Goal: Task Accomplishment & Management: Manage account settings

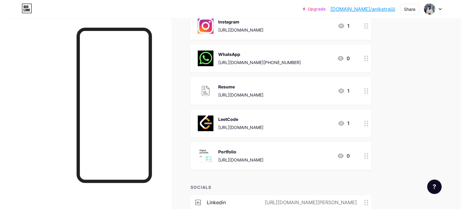
scroll to position [212, 0]
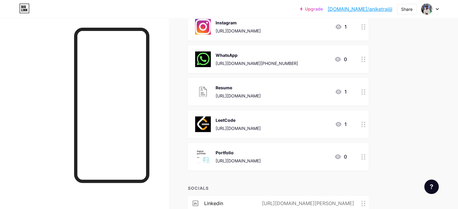
click at [369, 91] on div "Resume https://drive.google.com/file/d/1JwrzIwfwGaRsqGXQNuhj0F32Fd9VLYMq/view?u…" at bounding box center [278, 92] width 181 height 28
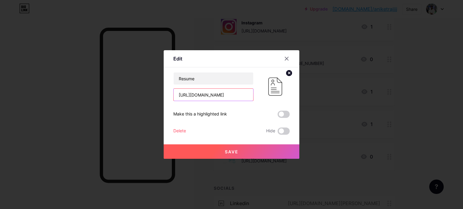
scroll to position [0, 123]
drag, startPoint x: 176, startPoint y: 95, endPoint x: 262, endPoint y: 103, distance: 86.6
click at [262, 103] on div "Resume https://drive.google.com/file/d/1JwrzIwfwGaRsqGXQNuhj0F32Fd9VLYMq/view?u…" at bounding box center [231, 103] width 116 height 63
click at [190, 97] on input "text" at bounding box center [214, 95] width 80 height 12
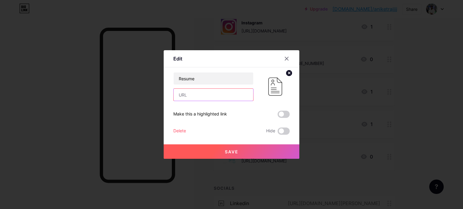
paste input "[URL][DOMAIN_NAME]"
type input "[URL][DOMAIN_NAME]"
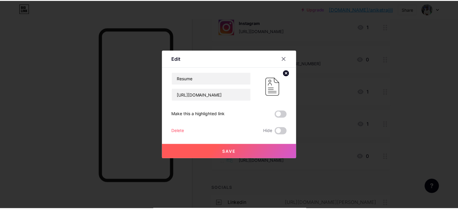
scroll to position [0, 0]
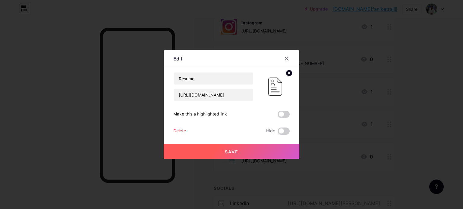
click at [235, 154] on button "Save" at bounding box center [232, 152] width 136 height 14
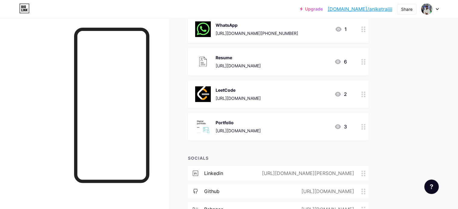
scroll to position [243, 0]
click at [369, 124] on div at bounding box center [363, 126] width 10 height 28
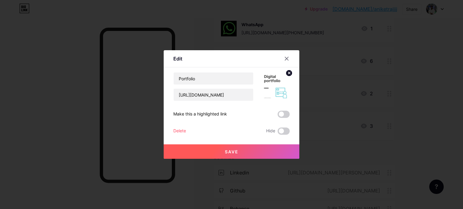
click at [406, 117] on div at bounding box center [231, 104] width 463 height 209
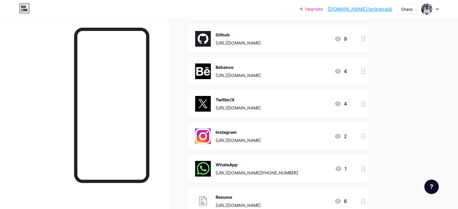
scroll to position [87, 0]
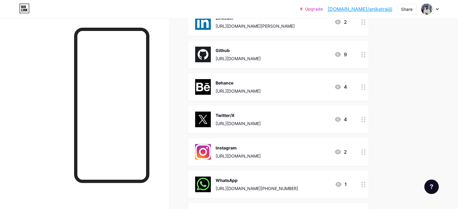
click at [342, 55] on icon at bounding box center [337, 54] width 7 height 7
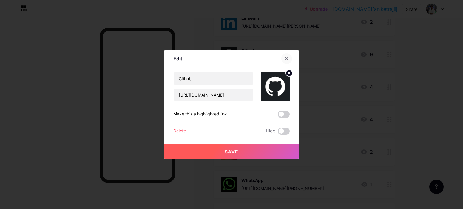
click at [289, 56] on div at bounding box center [286, 58] width 11 height 11
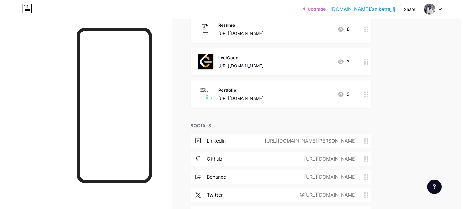
scroll to position [290, 0]
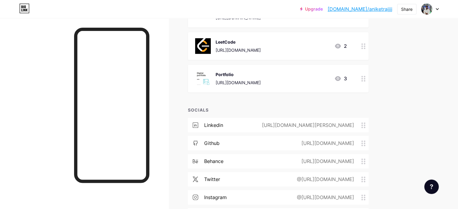
click at [342, 78] on icon at bounding box center [337, 78] width 7 height 7
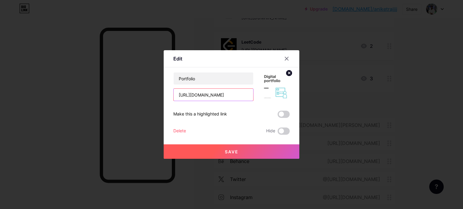
click at [199, 97] on input "https://aniketrajportfolio.vercel.app/" at bounding box center [214, 95] width 80 height 12
drag, startPoint x: 224, startPoint y: 97, endPoint x: 264, endPoint y: 96, distance: 40.1
click at [264, 96] on div "Portfolio https://aniketrajportfolio.vercel.app/" at bounding box center [231, 86] width 116 height 29
click at [248, 95] on input "https://aniketrajportfolio.vercel.app/" at bounding box center [214, 95] width 80 height 12
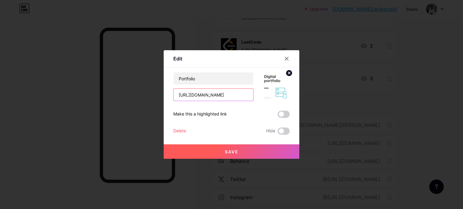
scroll to position [0, 0]
drag, startPoint x: 248, startPoint y: 95, endPoint x: 138, endPoint y: 89, distance: 110.4
click at [138, 89] on div "Edit Content YouTube Play YouTube video without leaving your page. ADD Vimeo Pl…" at bounding box center [231, 104] width 463 height 209
click at [211, 93] on input "text" at bounding box center [214, 95] width 80 height 12
paste input "[URL][DOMAIN_NAME][PERSON_NAME]"
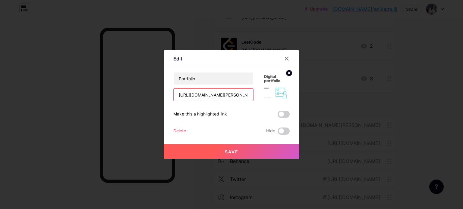
scroll to position [0, 15]
type input "[URL][DOMAIN_NAME][PERSON_NAME]"
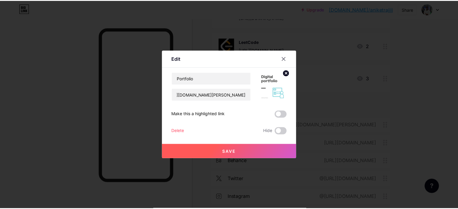
scroll to position [0, 0]
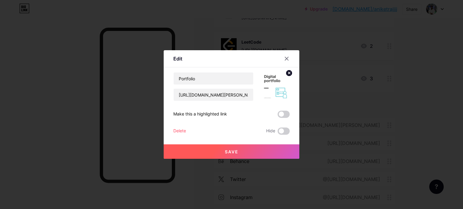
click at [235, 148] on button "Save" at bounding box center [232, 152] width 136 height 14
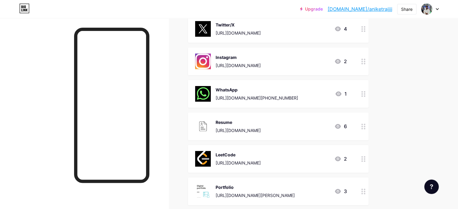
scroll to position [161, 0]
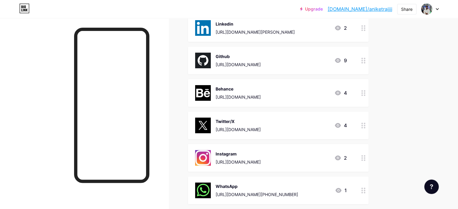
scroll to position [81, 0]
click at [427, 142] on div "Upgrade [DOMAIN_NAME]/[PERSON_NAME]... [DOMAIN_NAME]/aniketrajjjj Share Switch …" at bounding box center [229, 209] width 458 height 580
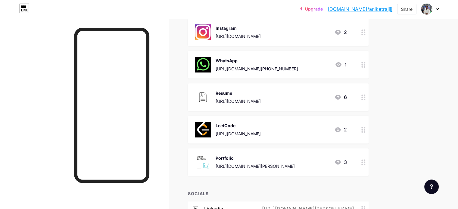
scroll to position [206, 0]
